Goal: Task Accomplishment & Management: Use online tool/utility

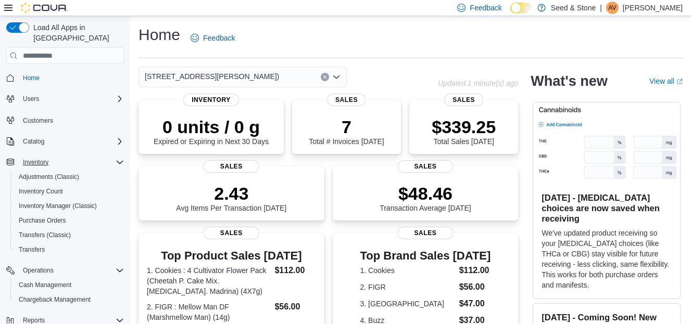
click at [69, 156] on div "Inventory" at bounding box center [71, 162] width 105 height 12
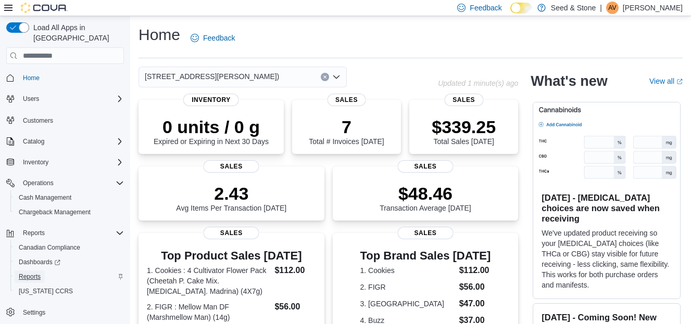
click at [40, 273] on span "Reports" at bounding box center [30, 277] width 22 height 8
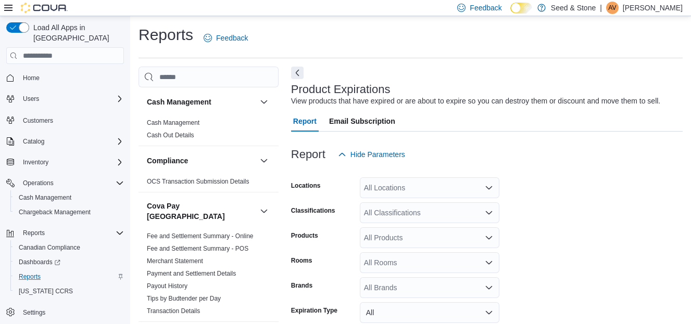
scroll to position [24, 0]
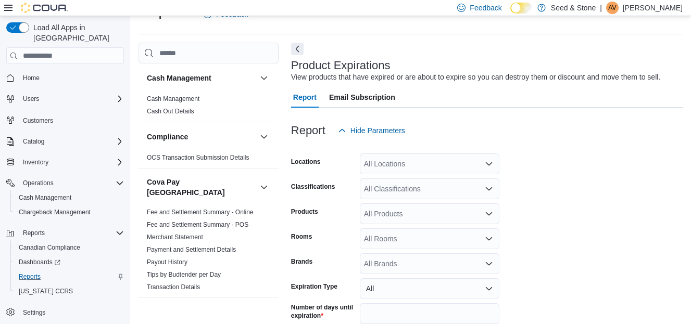
click at [258, 307] on button "button" at bounding box center [264, 313] width 12 height 12
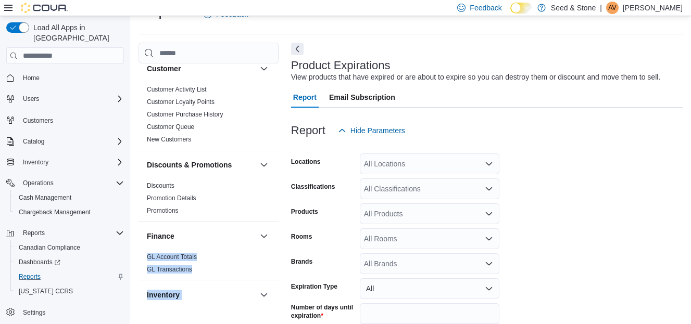
click at [257, 304] on div "Cash Management Cash Management Cash Out Details Compliance OCS Transaction Sub…" at bounding box center [209, 185] width 140 height 243
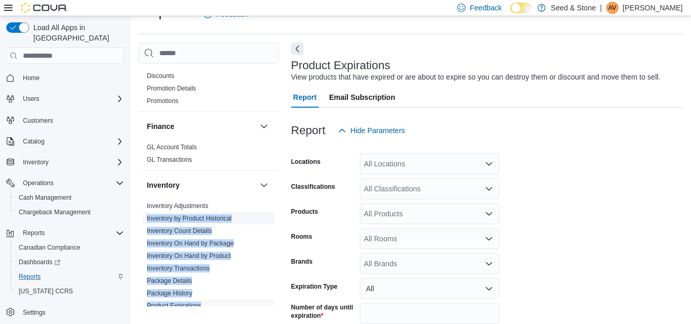
click at [257, 304] on ul "Inventory Adjustments Inventory by Product Historical Inventory Count Details I…" at bounding box center [209, 275] width 132 height 150
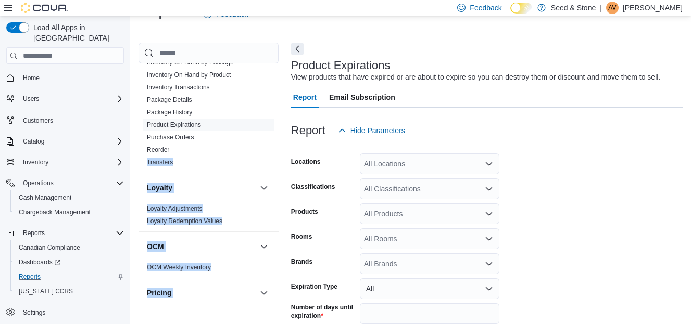
scroll to position [528, 0]
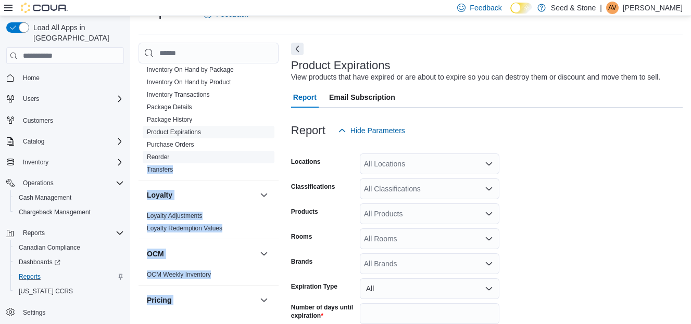
click at [153, 154] on link "Reorder" at bounding box center [158, 157] width 22 height 7
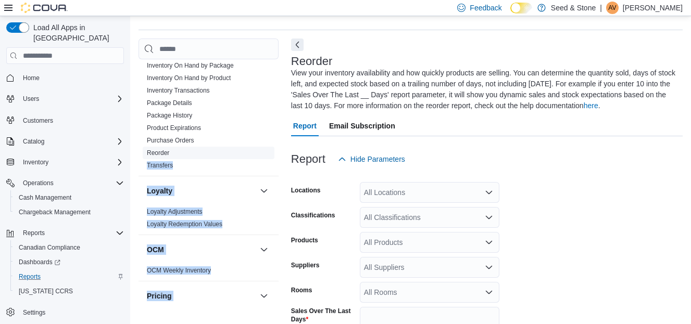
scroll to position [57, 0]
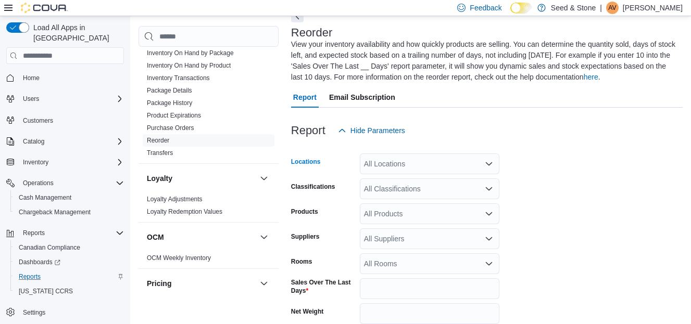
click at [391, 161] on div "All Locations" at bounding box center [430, 164] width 140 height 21
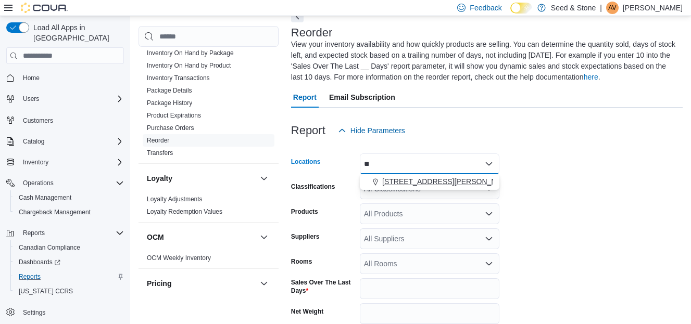
type input "**"
click at [414, 187] on button "[STREET_ADDRESS][PERSON_NAME])" at bounding box center [430, 181] width 140 height 15
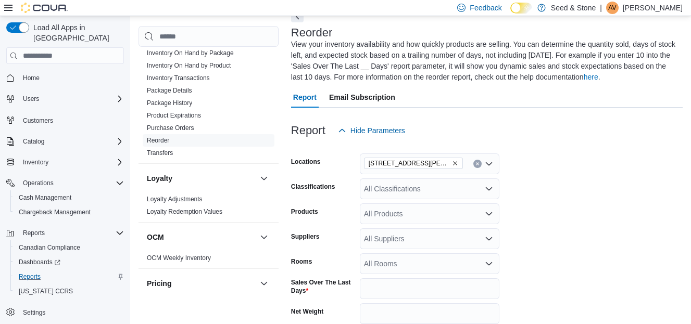
click at [546, 207] on form "Locations [STREET_ADDRESS][GEOGRAPHIC_DATA][PERSON_NAME]) Classifications All C…" at bounding box center [487, 269] width 392 height 257
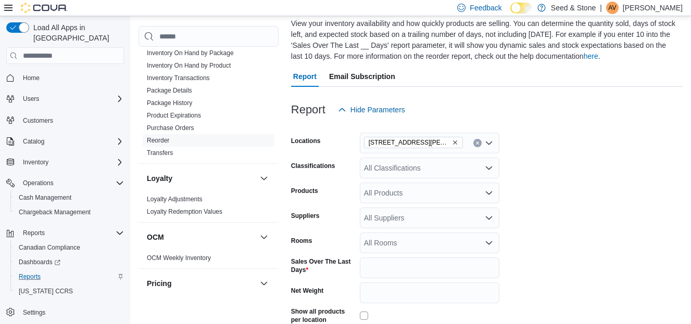
scroll to position [152, 0]
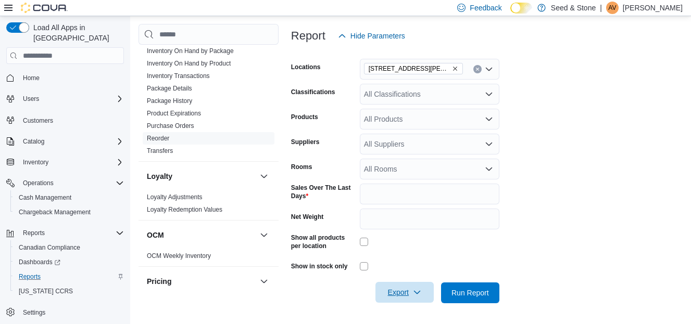
click at [405, 300] on span "Export" at bounding box center [405, 292] width 46 height 21
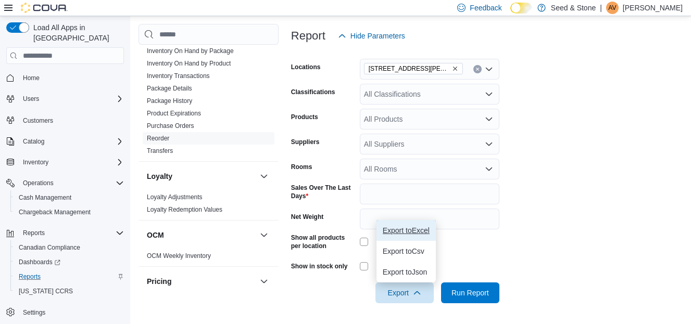
click at [401, 228] on span "Export to Excel" at bounding box center [406, 231] width 47 height 8
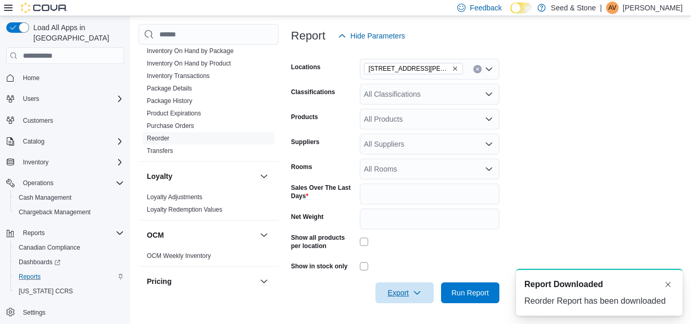
scroll to position [0, 0]
